Goal: Information Seeking & Learning: Learn about a topic

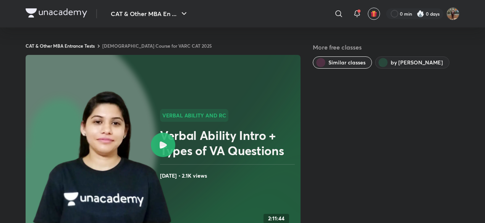
click at [75, 11] on img at bounding box center [56, 12] width 61 height 9
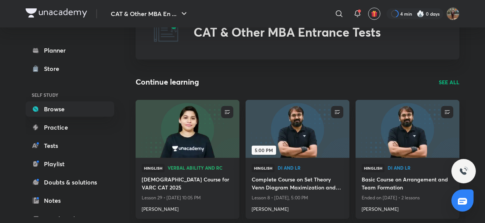
click at [446, 81] on p "SEE ALL" at bounding box center [449, 82] width 21 height 8
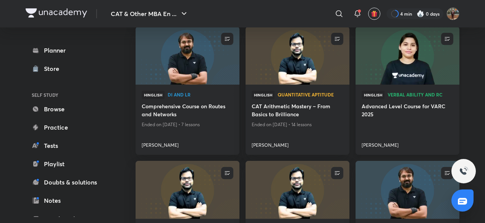
scroll to position [196, 0]
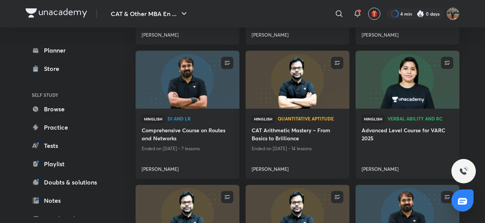
click at [396, 99] on img at bounding box center [407, 79] width 106 height 59
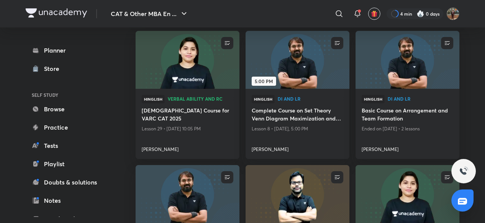
scroll to position [0, 0]
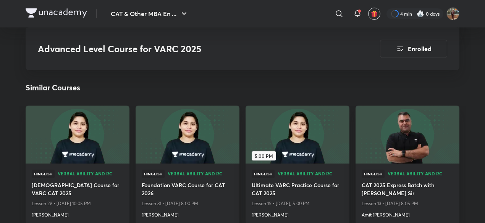
scroll to position [687, 0]
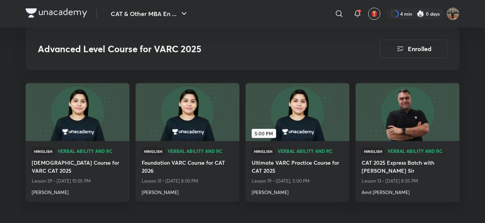
drag, startPoint x: 199, startPoint y: 142, endPoint x: 178, endPoint y: 99, distance: 48.2
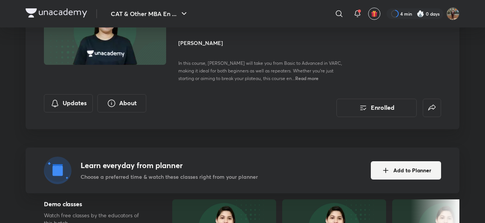
scroll to position [38, 0]
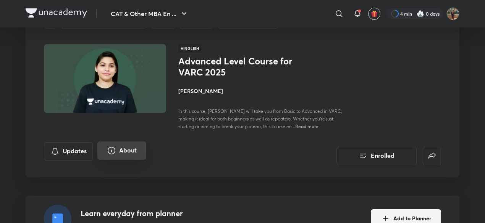
click at [133, 154] on button "About" at bounding box center [121, 151] width 49 height 18
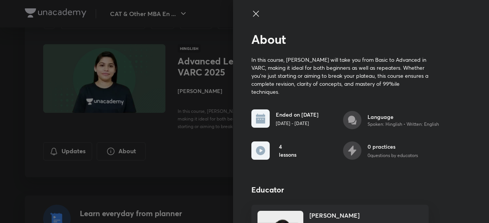
click at [167, 145] on div at bounding box center [244, 111] width 489 height 223
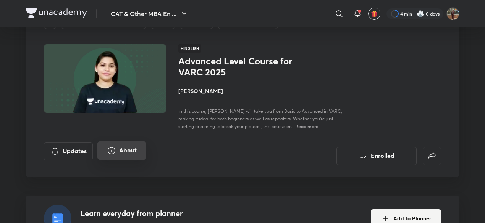
click at [112, 150] on icon "About" at bounding box center [111, 150] width 9 height 9
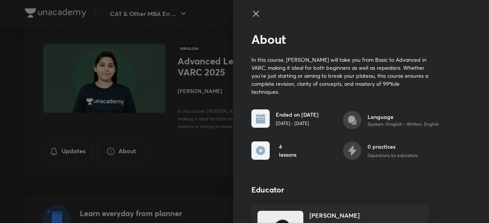
click at [162, 139] on div at bounding box center [244, 111] width 489 height 223
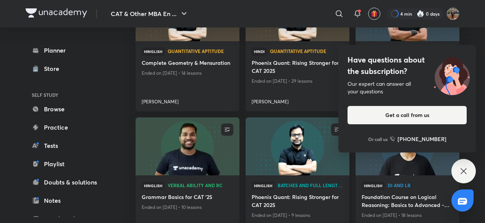
scroll to position [387, 0]
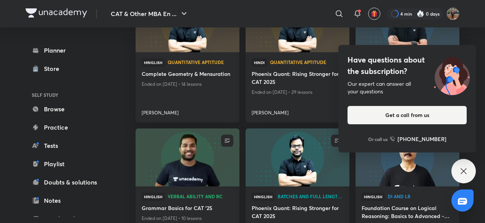
click at [457, 170] on div "Have questions about the subscription? Our expert can answer all your questions…" at bounding box center [463, 171] width 24 height 24
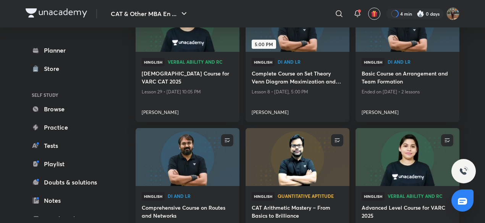
scroll to position [43, 0]
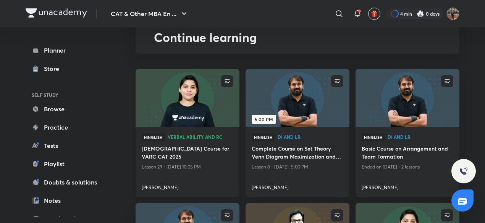
click at [178, 94] on img at bounding box center [187, 98] width 106 height 59
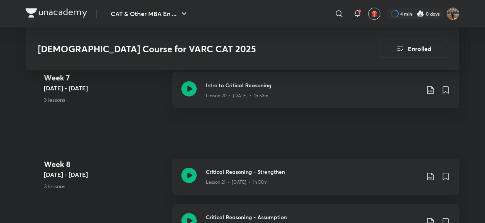
scroll to position [1604, 0]
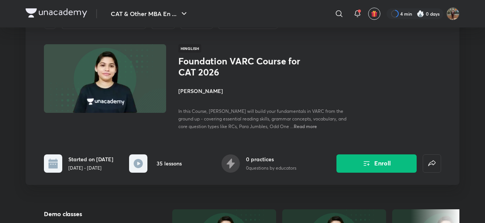
scroll to position [38, 0]
